Goal: Transaction & Acquisition: Download file/media

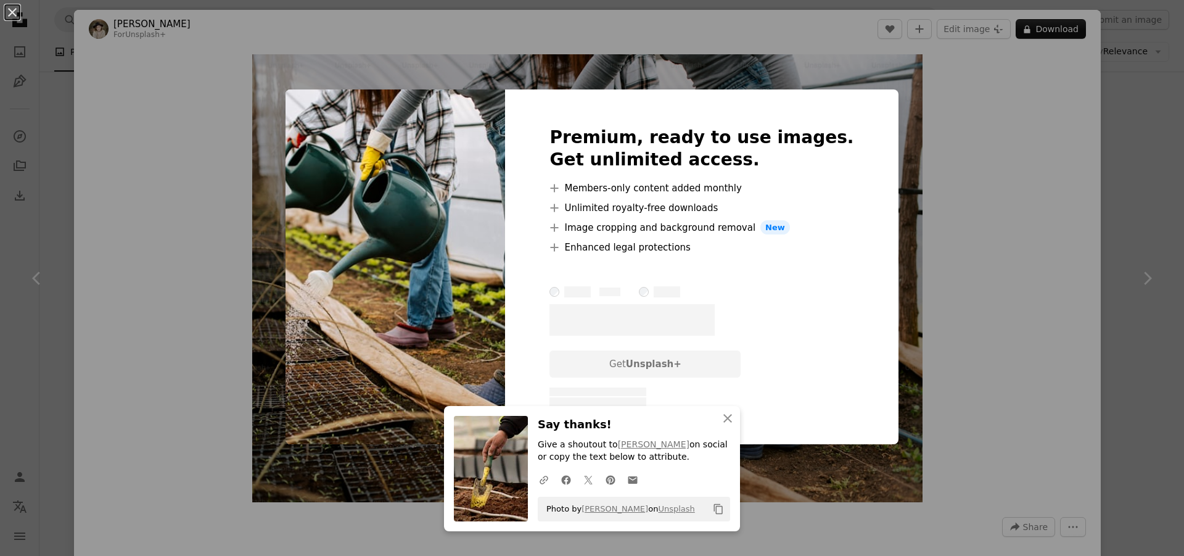
scroll to position [493, 0]
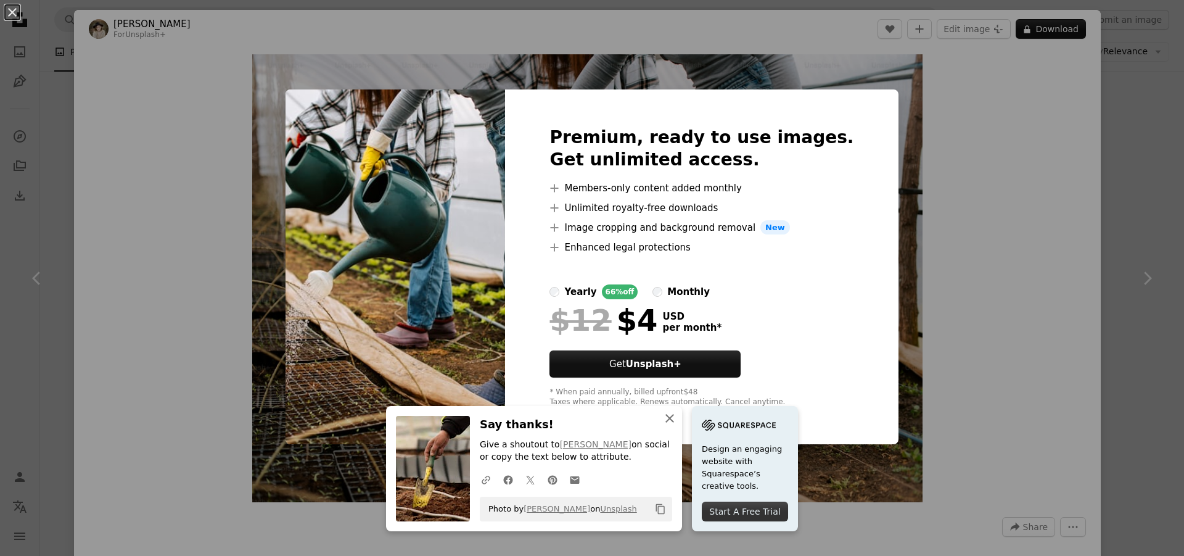
click at [666, 417] on icon "button" at bounding box center [670, 418] width 9 height 9
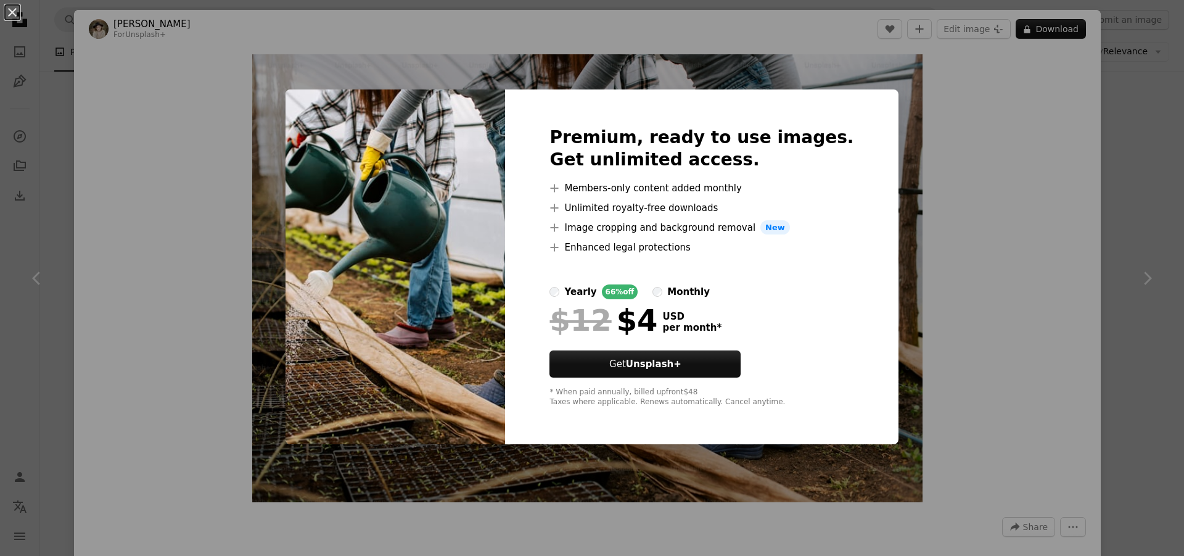
click at [471, 328] on img at bounding box center [396, 266] width 220 height 355
click at [11, 13] on button "An X shape" at bounding box center [12, 12] width 15 height 15
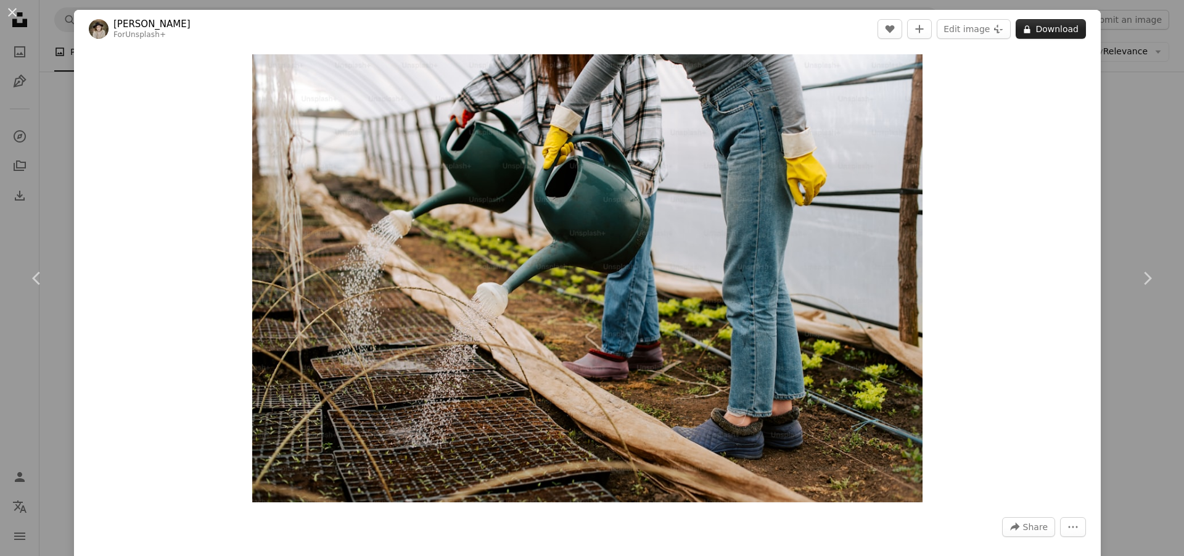
click at [1057, 28] on button "A lock Download" at bounding box center [1051, 29] width 70 height 20
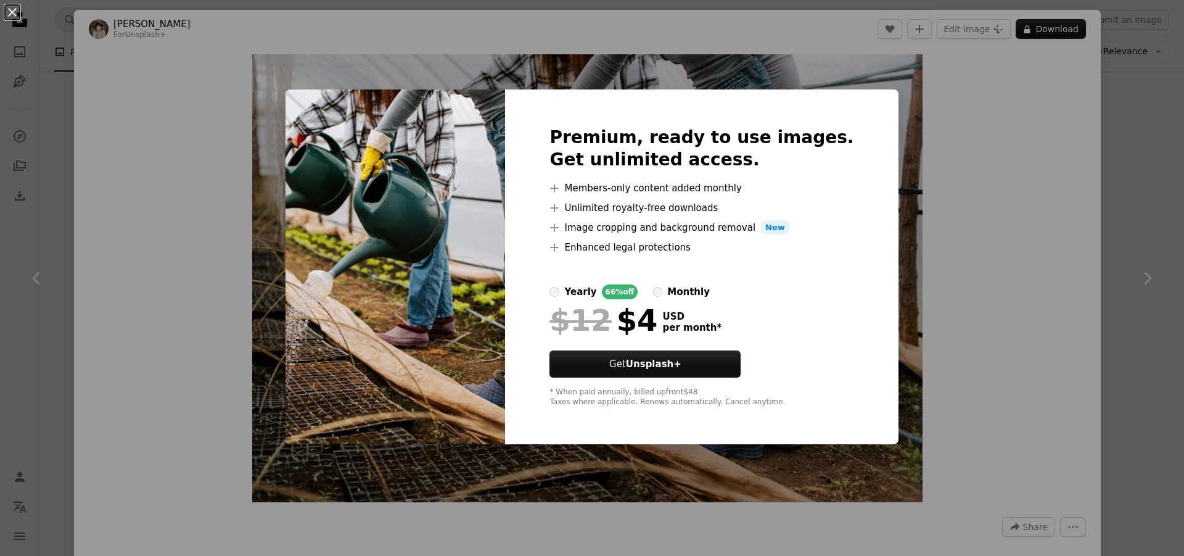
click at [890, 173] on div "An X shape Premium, ready to use images. Get unlimited access. A plus sign Memb…" at bounding box center [592, 278] width 1184 height 556
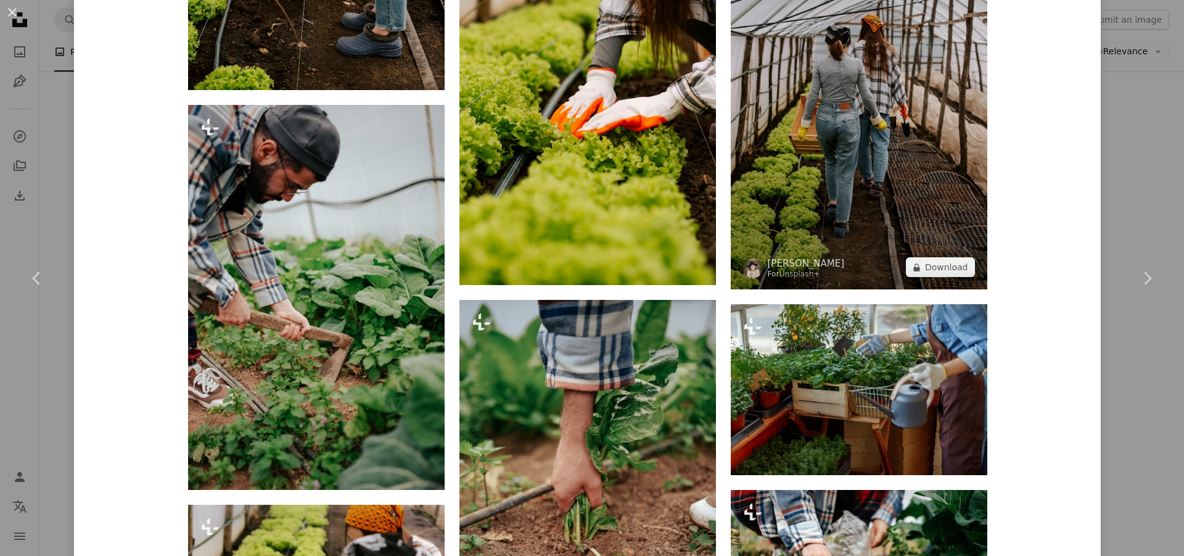
scroll to position [1851, 0]
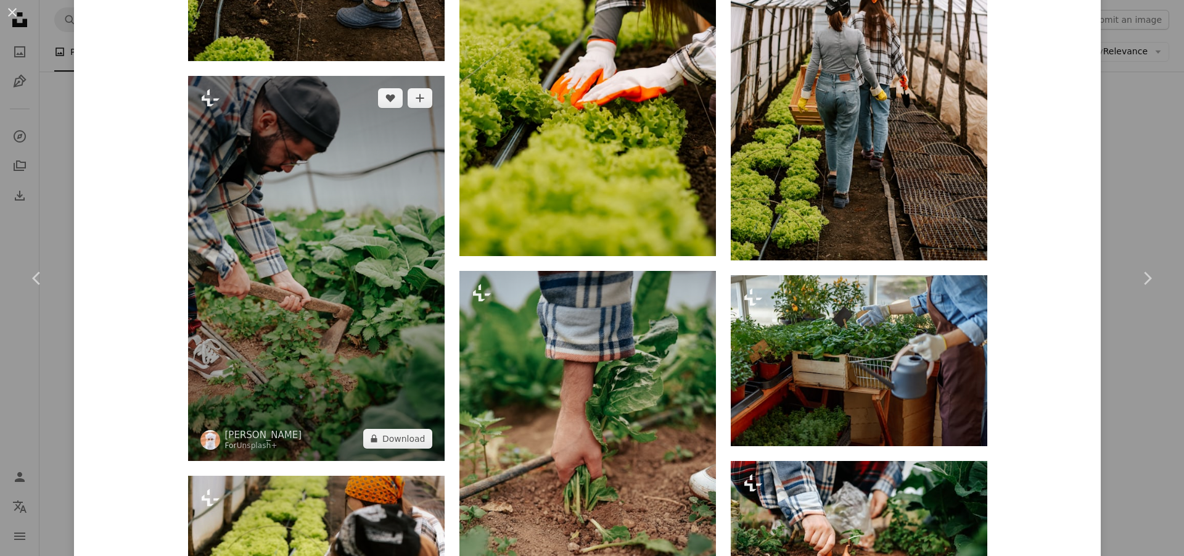
click at [329, 298] on img at bounding box center [316, 268] width 257 height 385
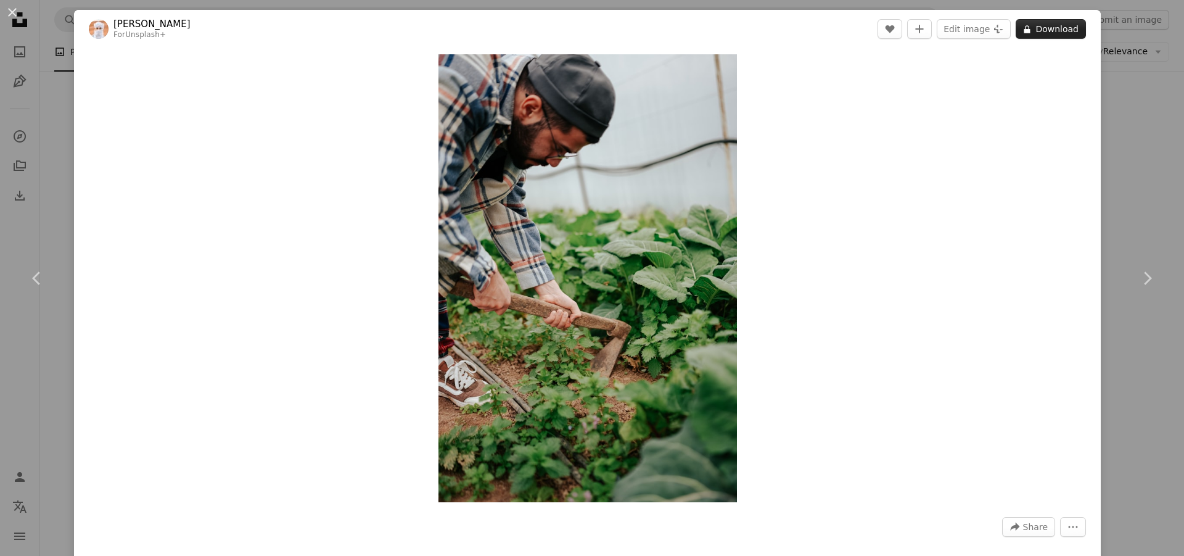
click at [1046, 26] on button "A lock Download" at bounding box center [1051, 29] width 70 height 20
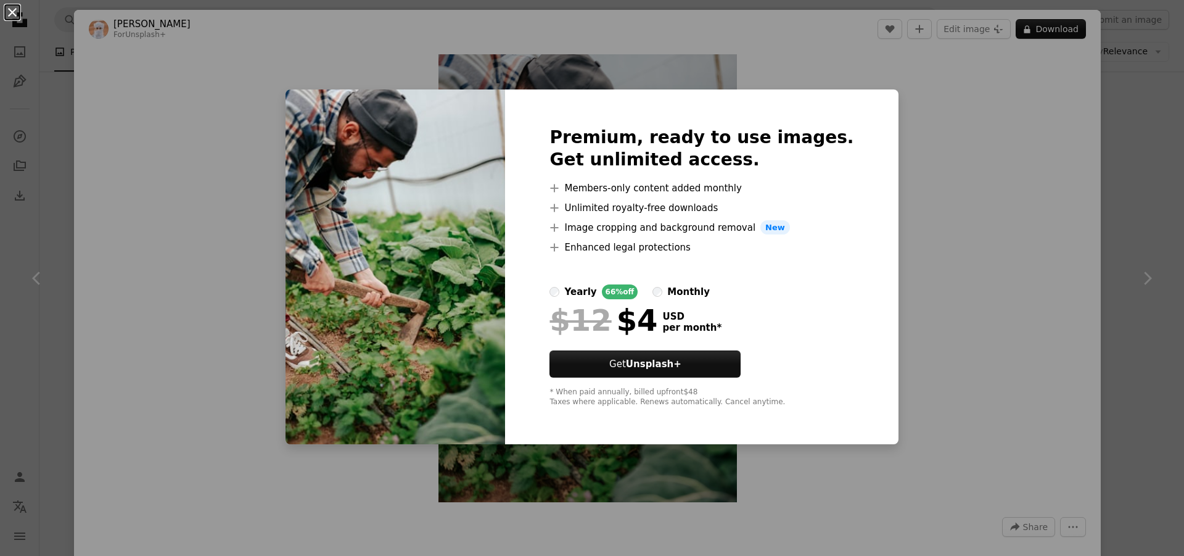
click at [13, 10] on button "An X shape" at bounding box center [12, 12] width 15 height 15
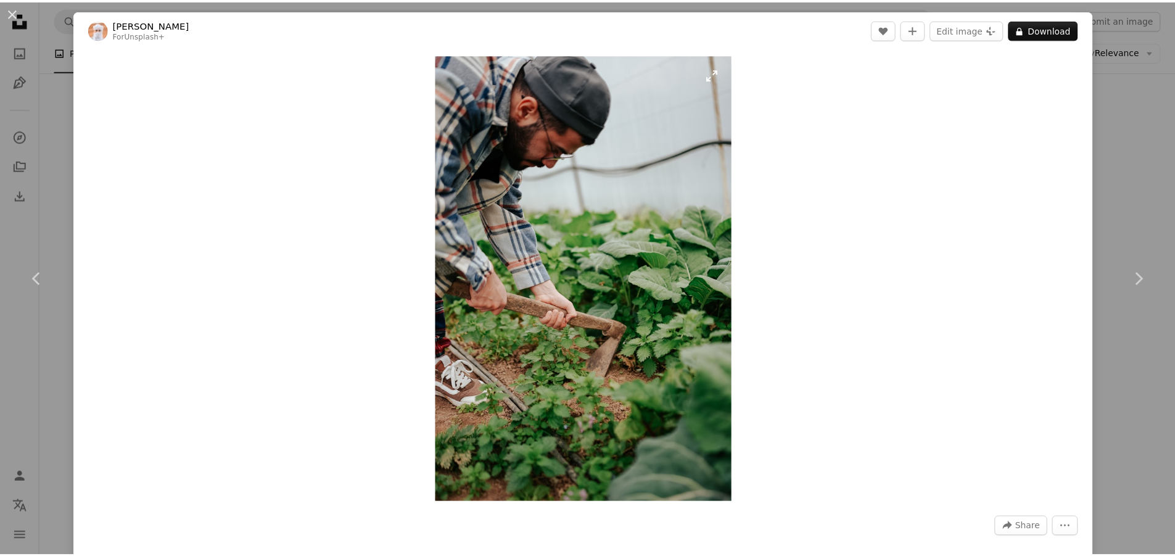
scroll to position [62, 0]
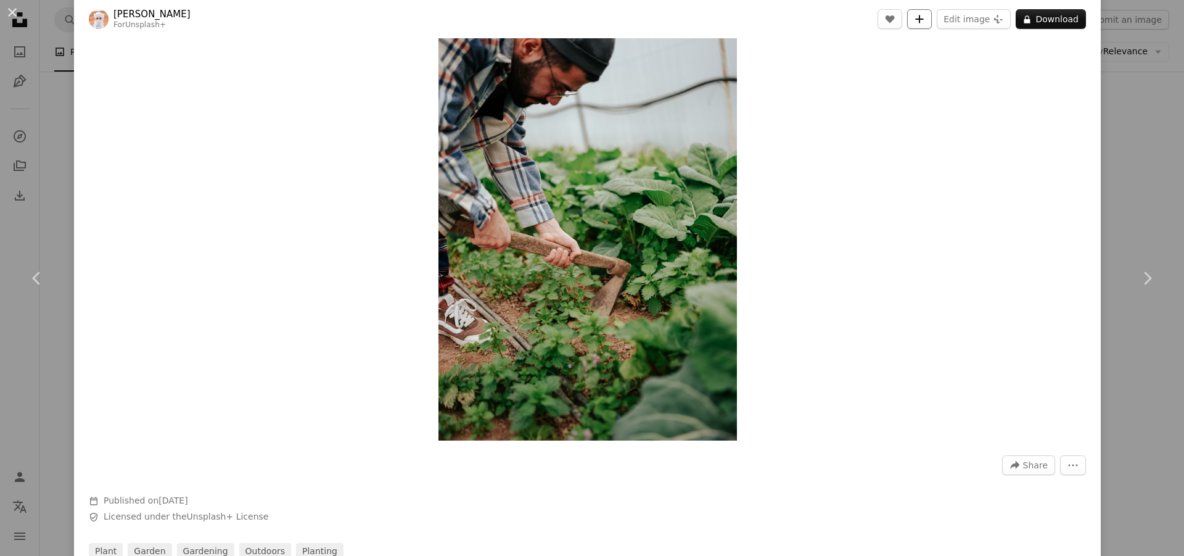
click at [918, 19] on icon "Add to Collection" at bounding box center [920, 19] width 8 height 8
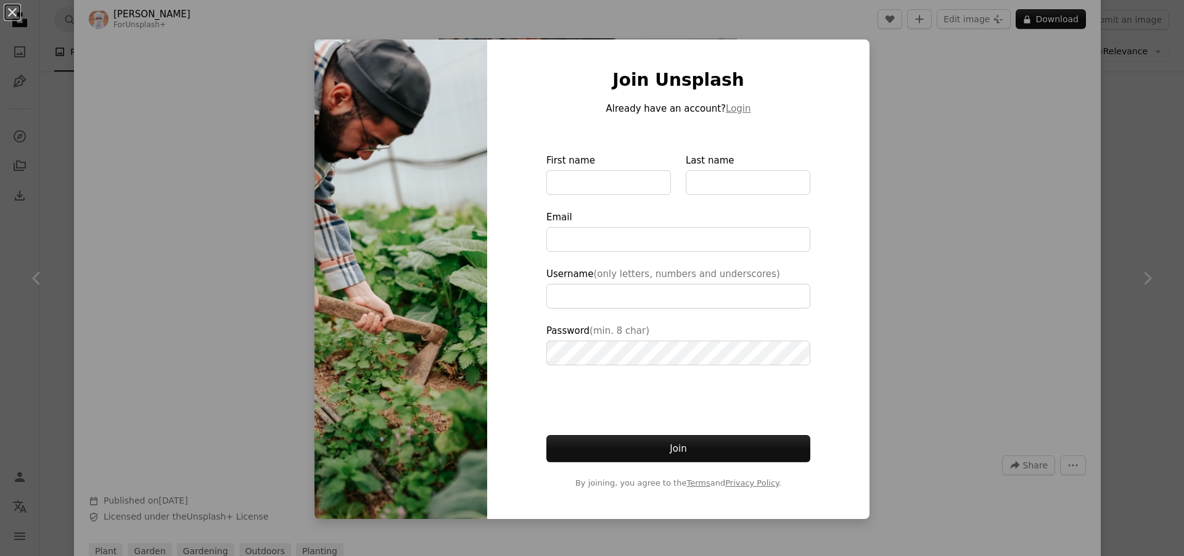
type input "**********"
click at [1130, 145] on div "An X shape Join Unsplash Already have an account? Login First name Last name Em…" at bounding box center [592, 278] width 1184 height 556
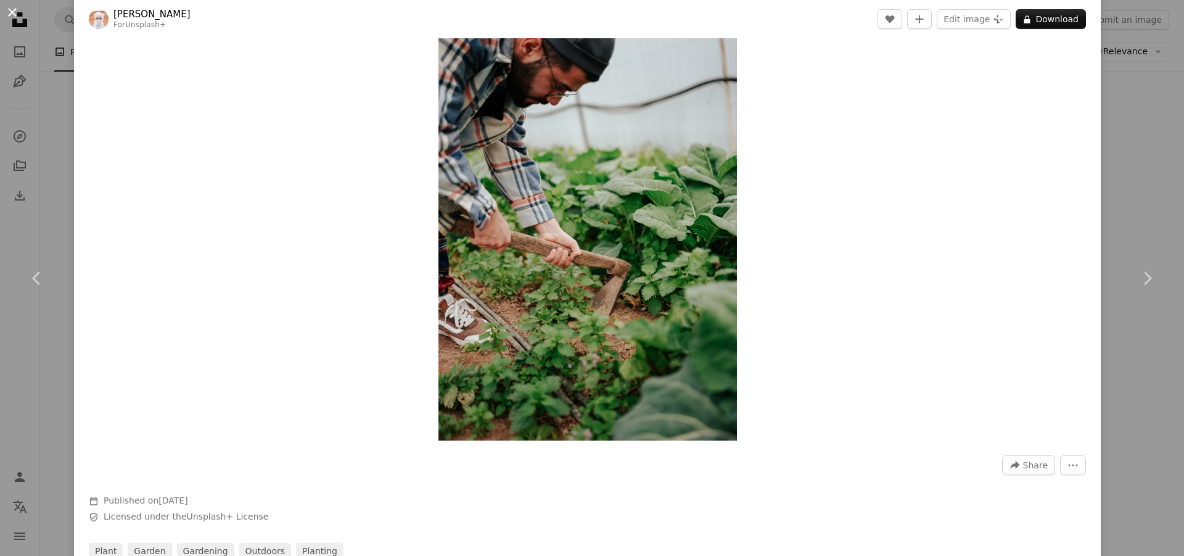
click at [12, 10] on button "An X shape" at bounding box center [12, 12] width 15 height 15
